Goal: Find specific page/section: Locate a particular part of the current website

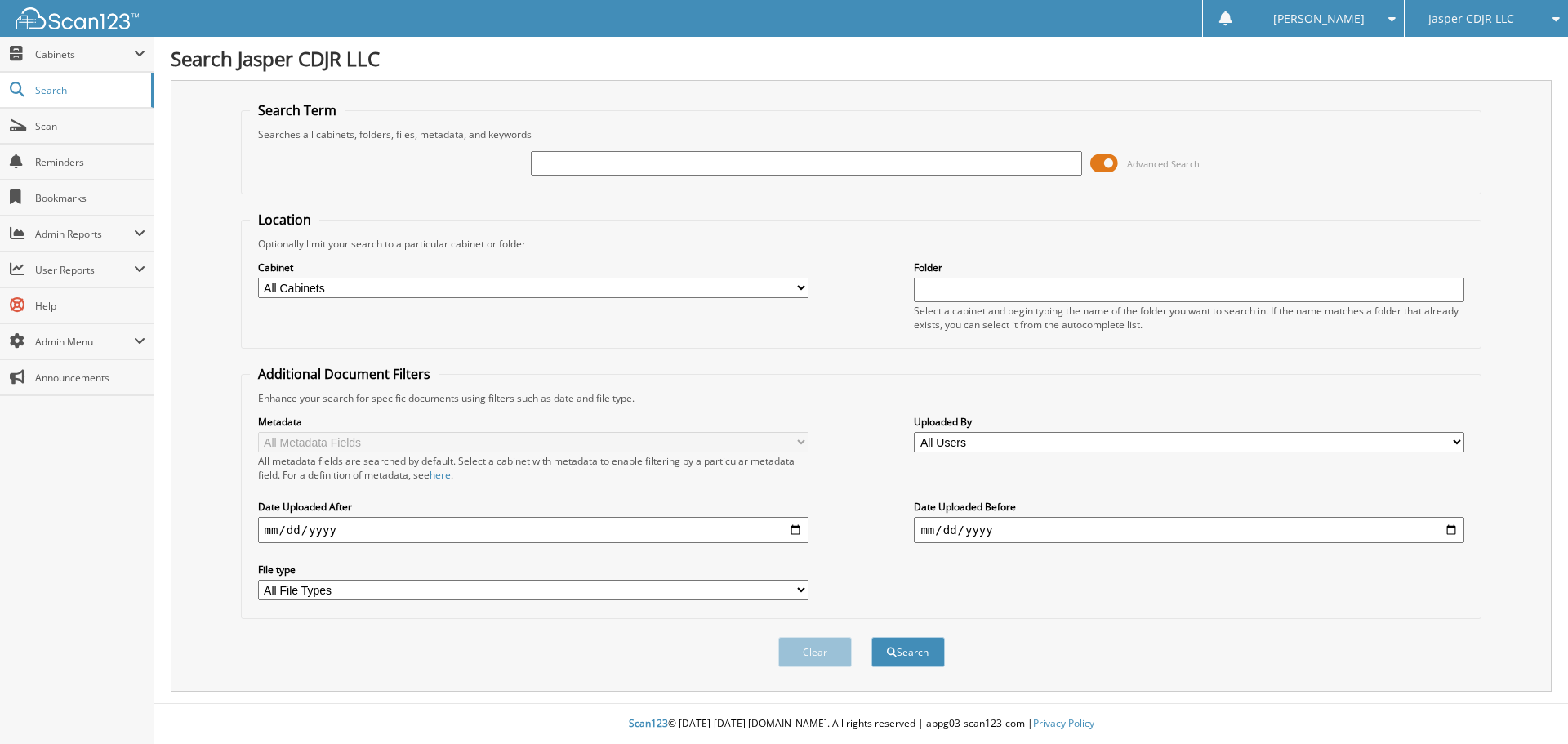
click at [607, 159] on input "text" at bounding box center [806, 163] width 550 height 25
type input "TI0339681"
click at [871, 637] on button "Search" at bounding box center [908, 652] width 73 height 30
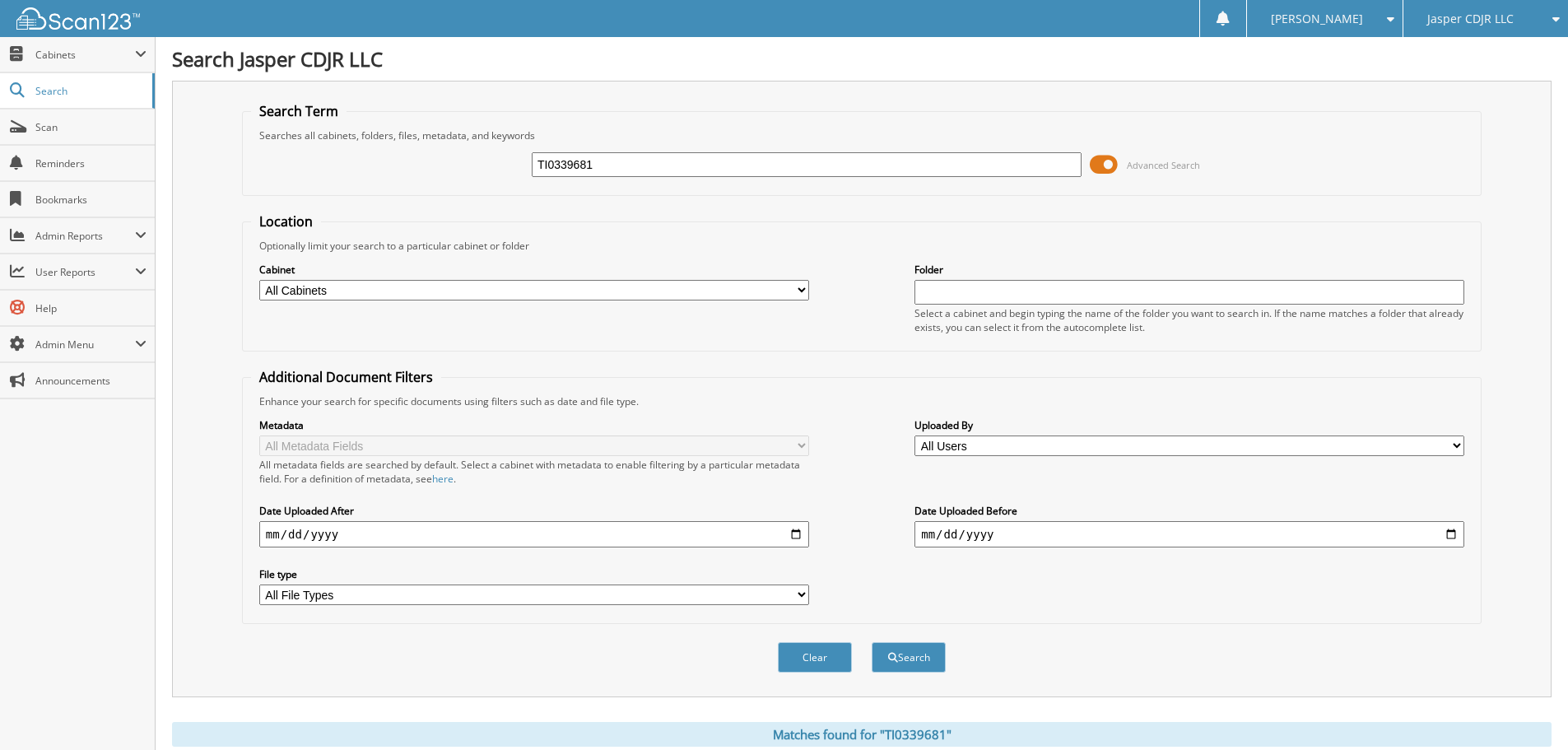
click at [1094, 167] on span at bounding box center [1104, 164] width 28 height 25
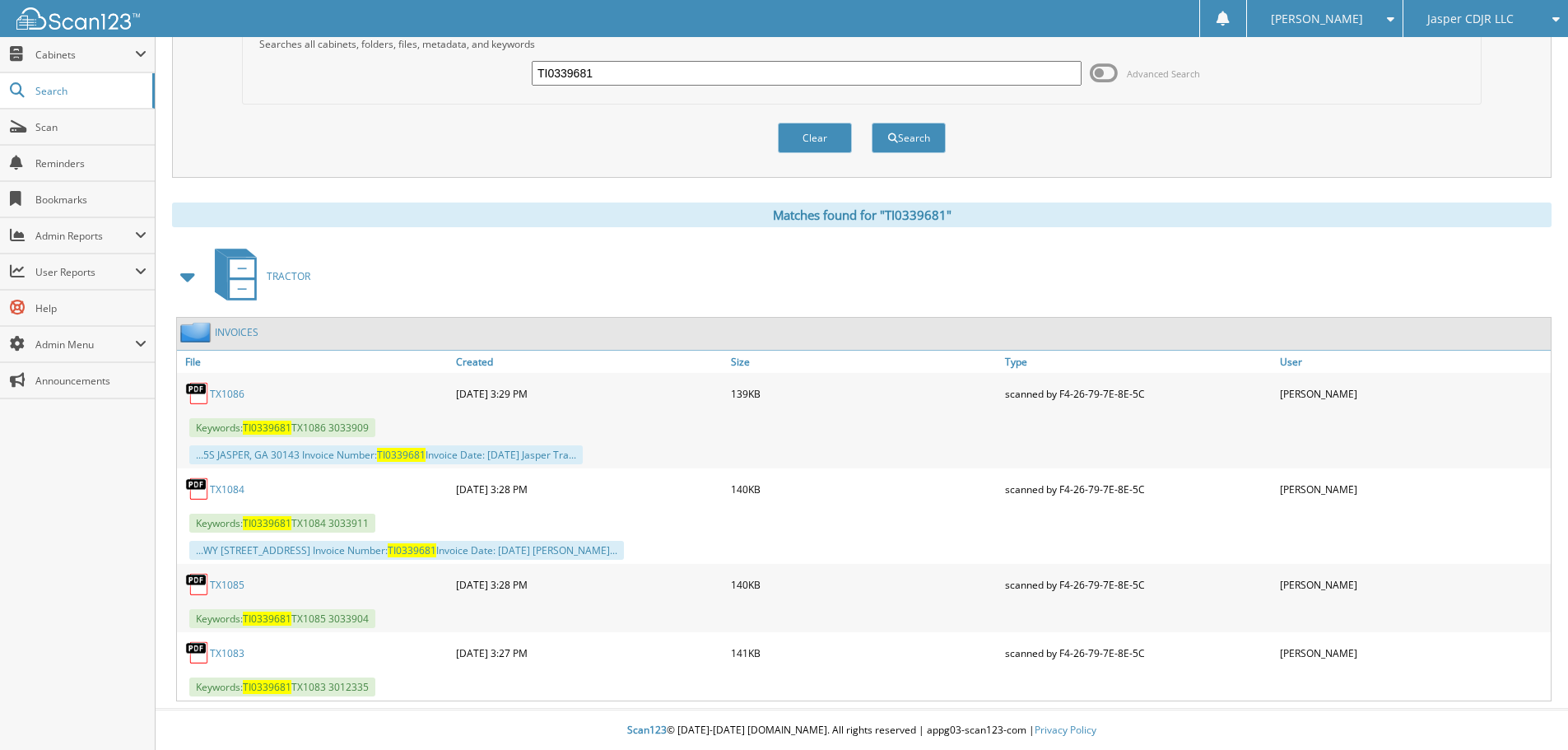
scroll to position [92, 0]
drag, startPoint x: 609, startPoint y: 64, endPoint x: 453, endPoint y: 12, distance: 164.4
click at [449, 55] on div "TI0339681 Advanced Search" at bounding box center [861, 72] width 1222 height 44
type input "T1968"
click at [872, 122] on button "Search" at bounding box center [908, 136] width 74 height 30
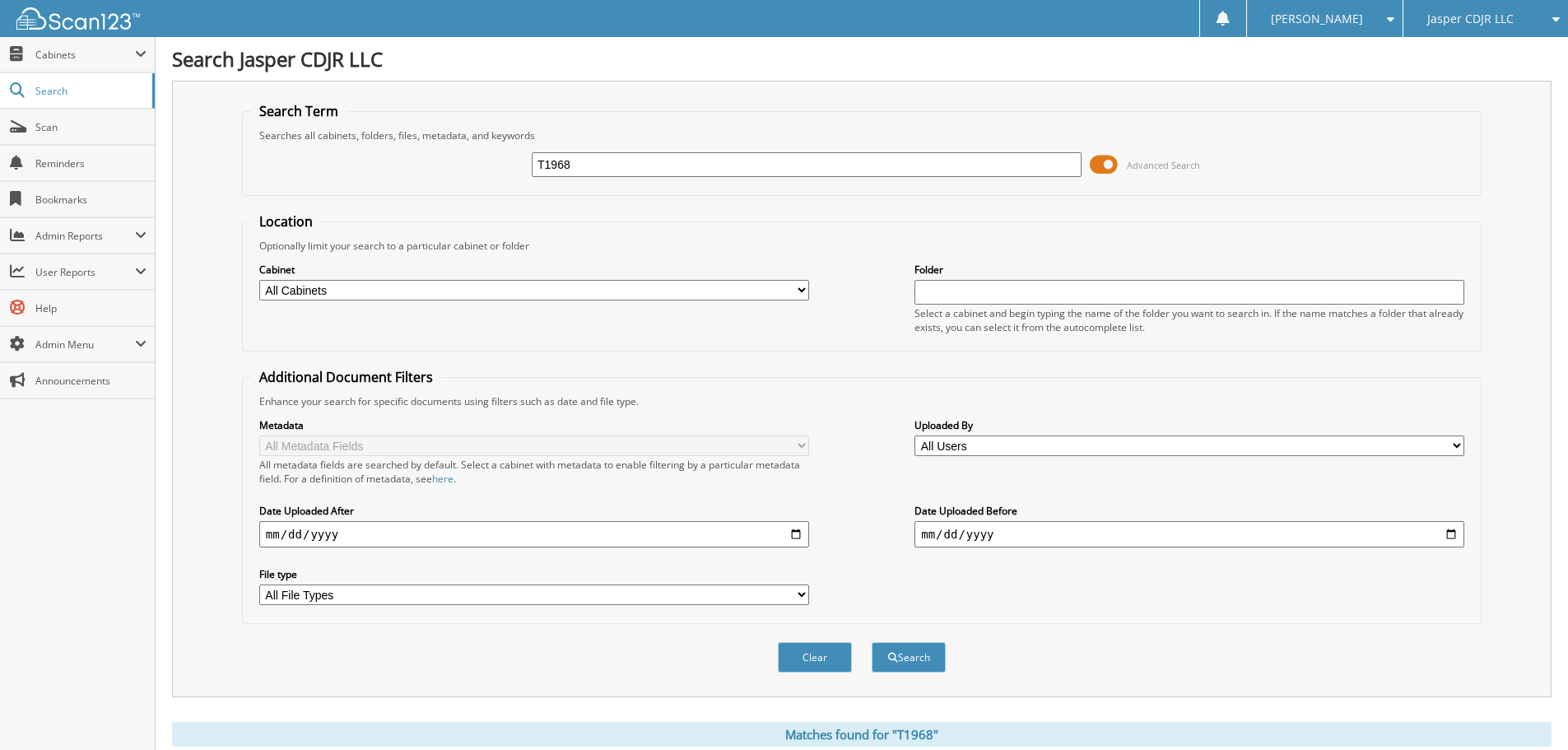
click at [1095, 166] on span at bounding box center [1104, 164] width 28 height 25
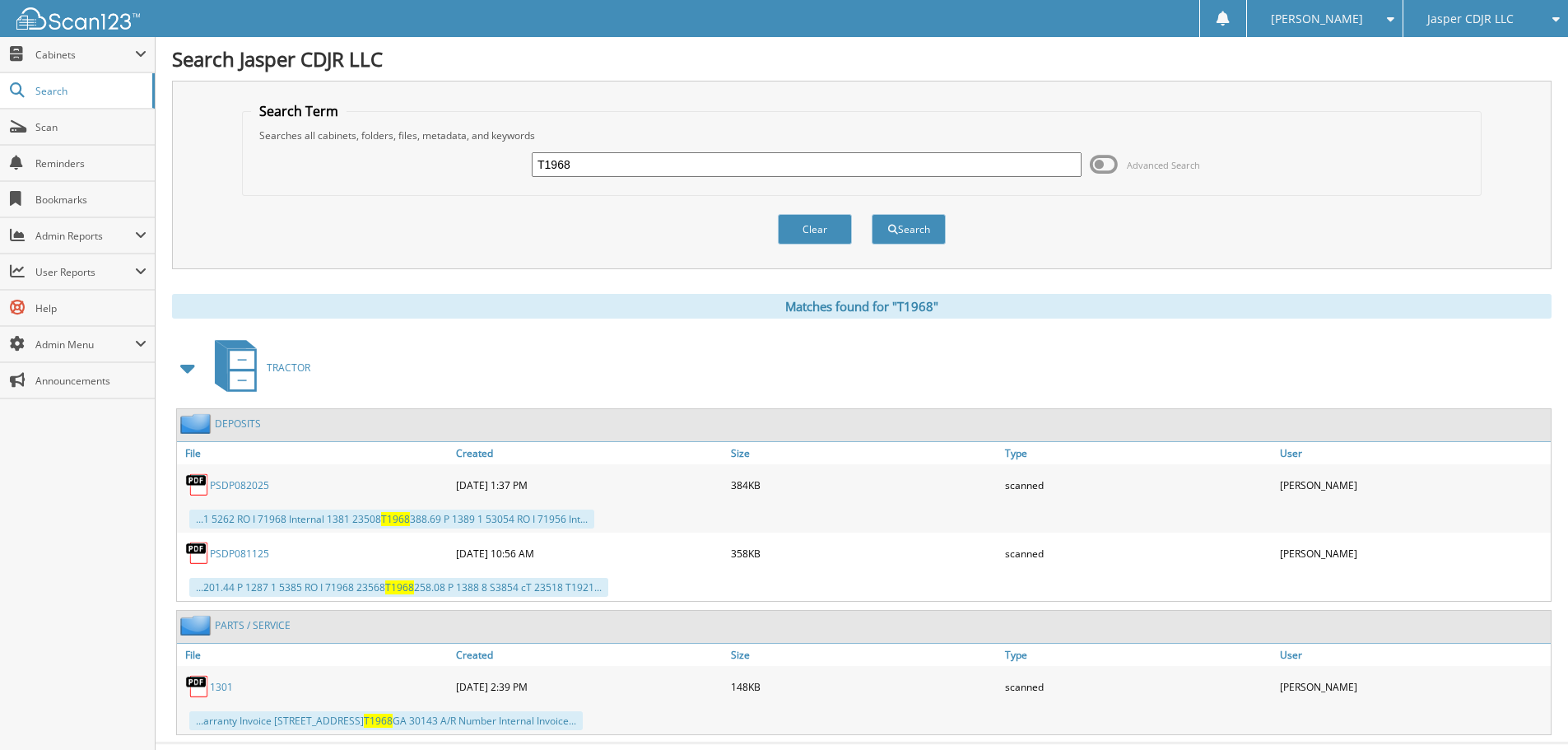
scroll to position [35, 0]
